Goal: Information Seeking & Learning: Learn about a topic

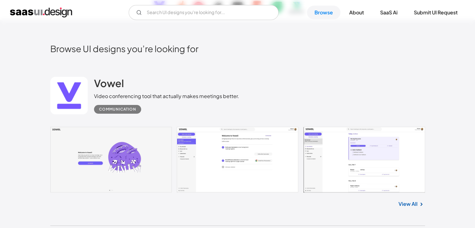
scroll to position [125, 0]
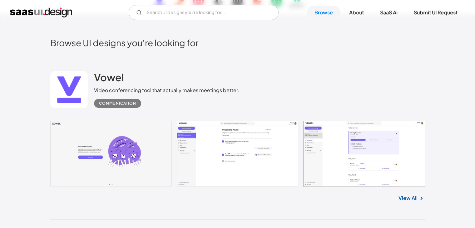
click at [351, 154] on link at bounding box center [237, 154] width 375 height 66
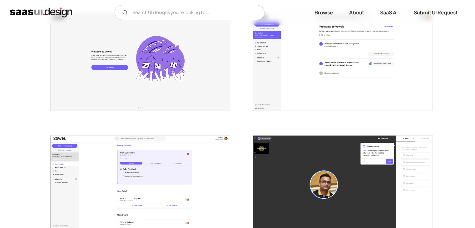
scroll to position [208, 0]
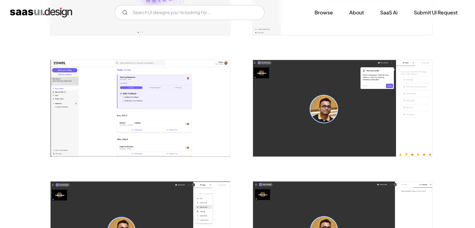
click at [146, 98] on img "open lightbox" at bounding box center [140, 108] width 179 height 97
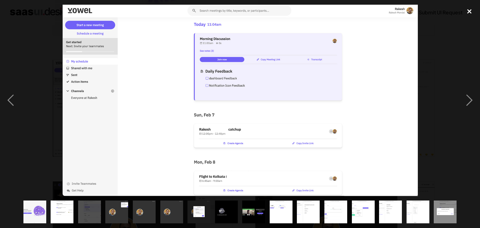
click at [468, 10] on div "close lightbox" at bounding box center [469, 12] width 21 height 14
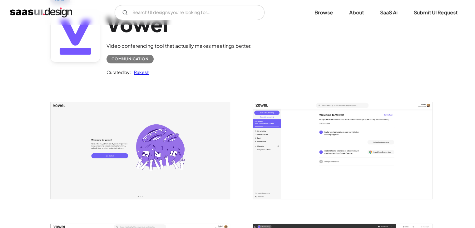
scroll to position [42, 0]
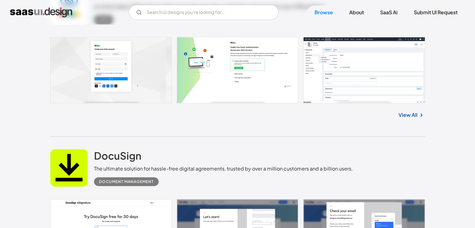
scroll to position [1459, 0]
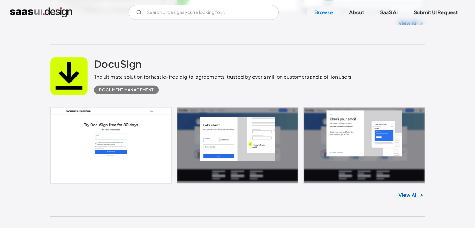
click at [111, 131] on link at bounding box center [237, 146] width 375 height 76
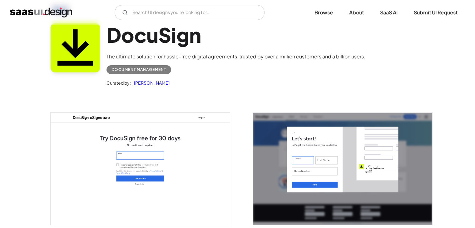
scroll to position [83, 0]
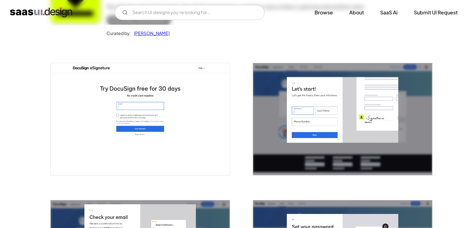
click at [150, 111] on img "open lightbox" at bounding box center [140, 119] width 179 height 112
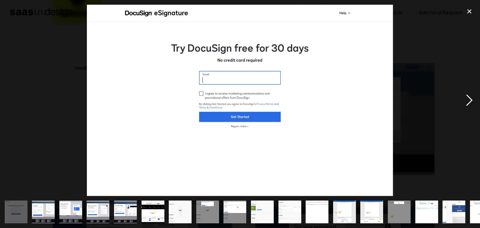
click at [469, 99] on div "next image" at bounding box center [469, 101] width 21 height 192
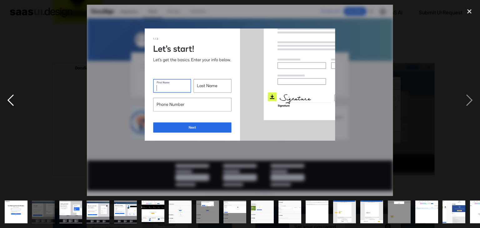
click at [9, 101] on div "previous image" at bounding box center [10, 101] width 21 height 192
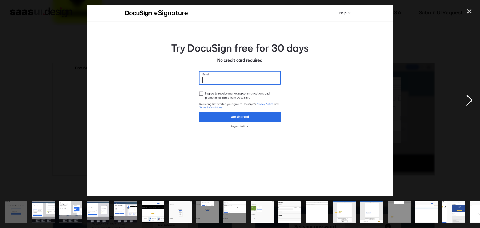
click at [468, 100] on div "next image" at bounding box center [469, 101] width 21 height 192
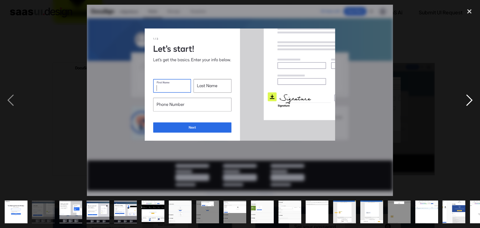
click at [468, 100] on div "next image" at bounding box center [469, 101] width 21 height 192
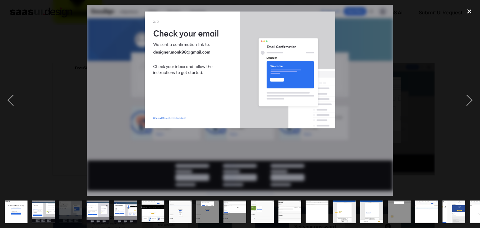
click at [469, 12] on div "close lightbox" at bounding box center [469, 12] width 21 height 14
